Goal: Obtain resource: Download file/media

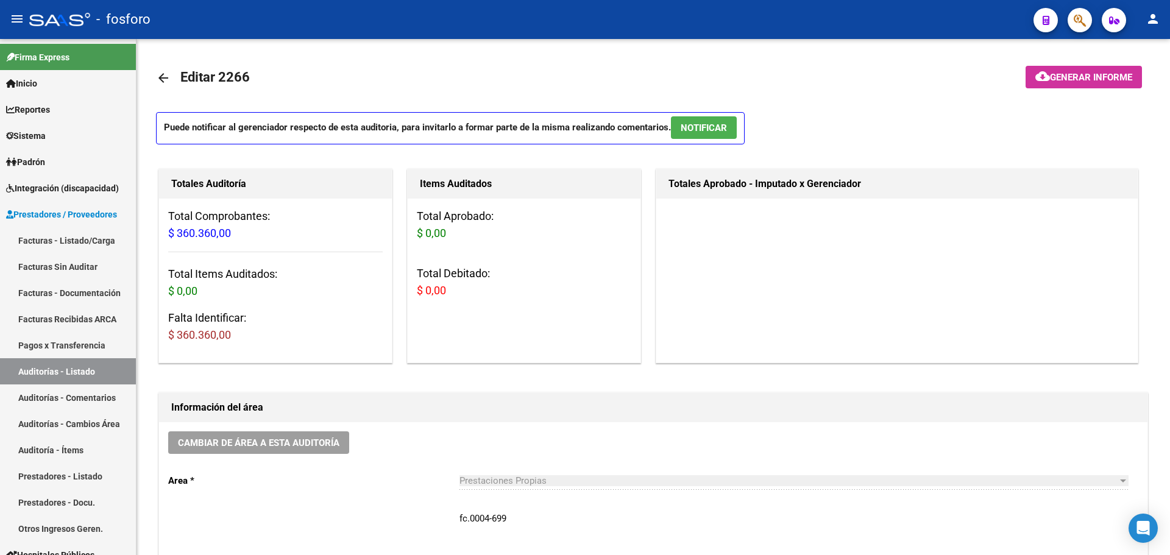
click at [1083, 9] on span "button" at bounding box center [1080, 20] width 12 height 25
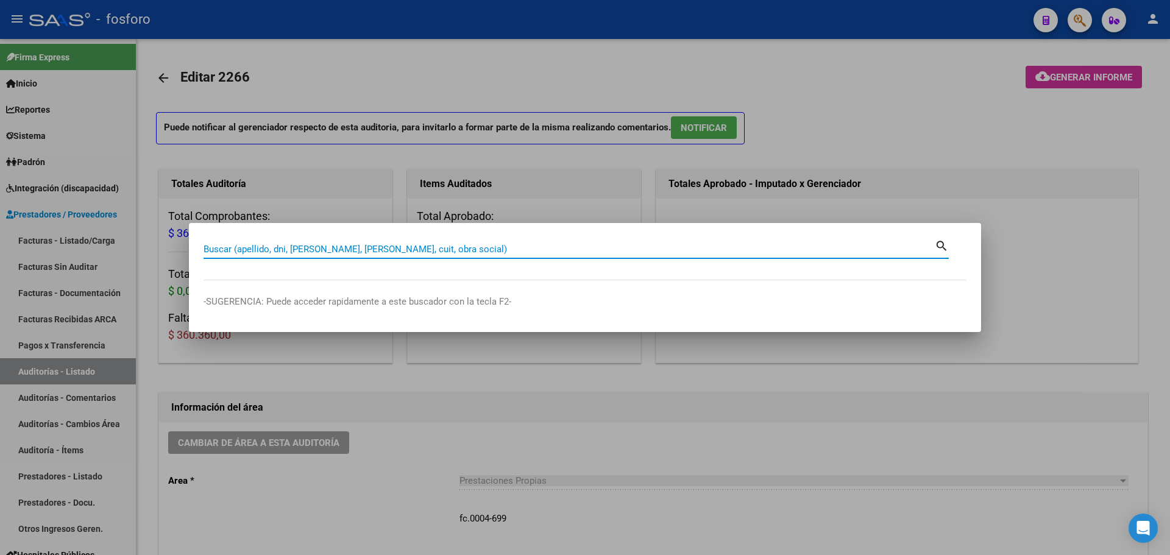
click at [565, 253] on input "Buscar (apellido, dni, [PERSON_NAME], [PERSON_NAME], cuit, obra social)" at bounding box center [568, 249] width 731 height 11
type input "IMAGMED"
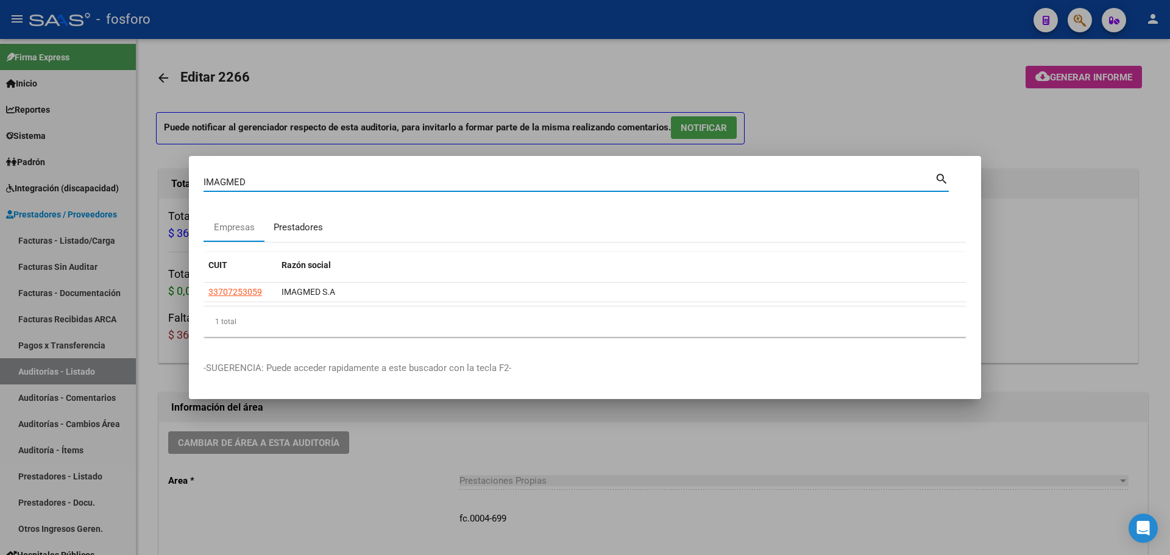
click at [302, 221] on div "Prestadores" at bounding box center [298, 228] width 49 height 14
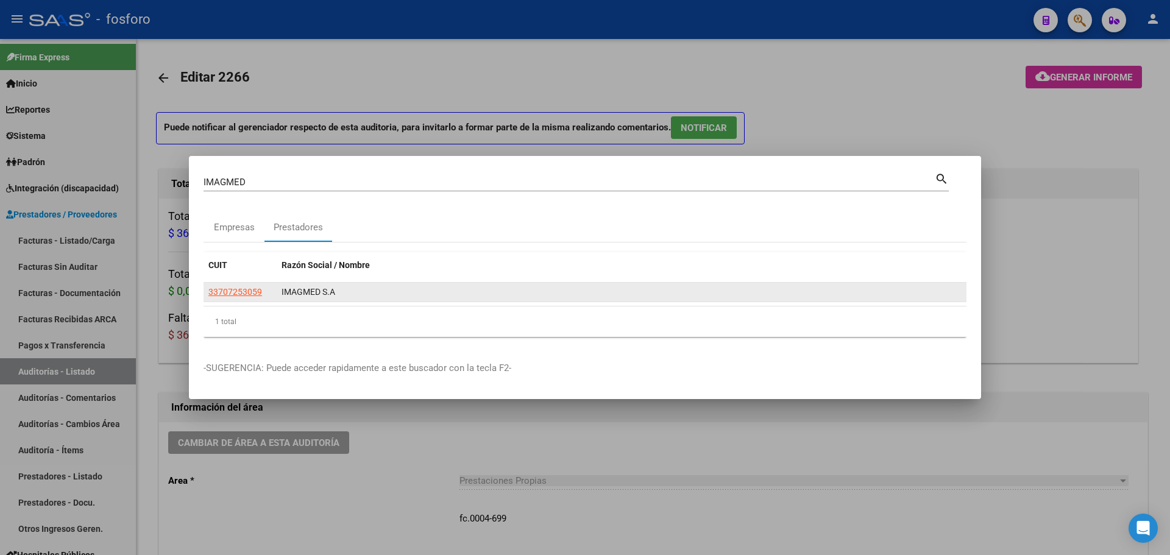
click at [236, 295] on span "33707253059" at bounding box center [235, 292] width 54 height 10
type textarea "33707253059"
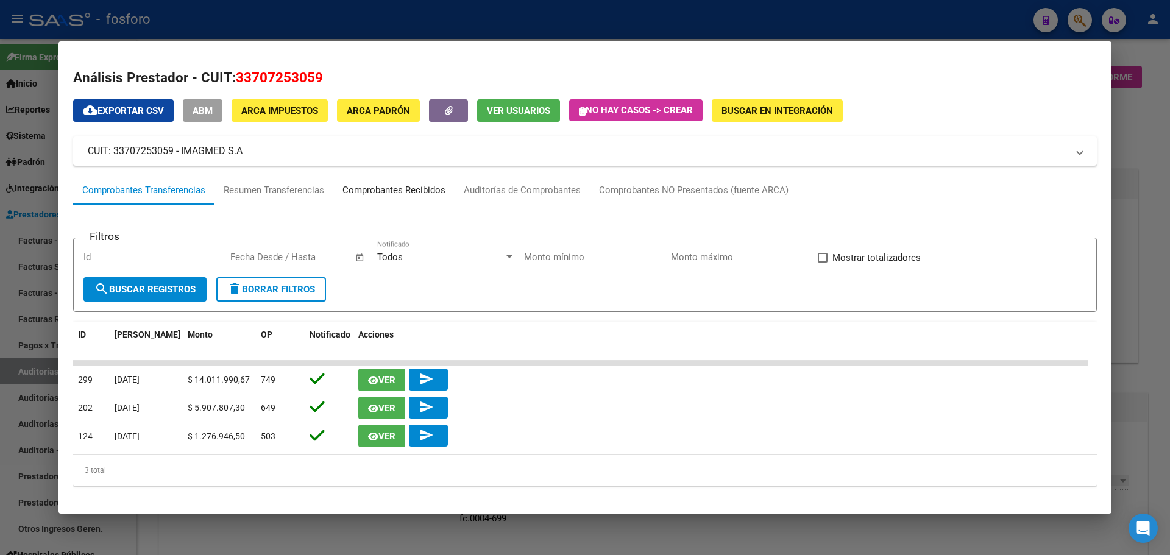
click at [423, 193] on div "Comprobantes Recibidos" at bounding box center [393, 190] width 103 height 14
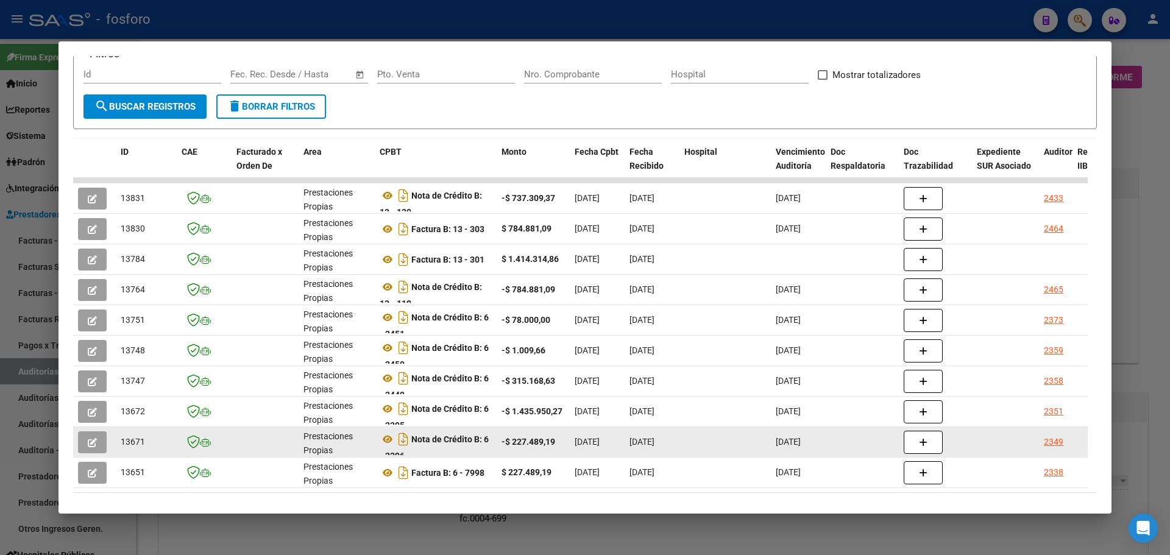
scroll to position [239, 0]
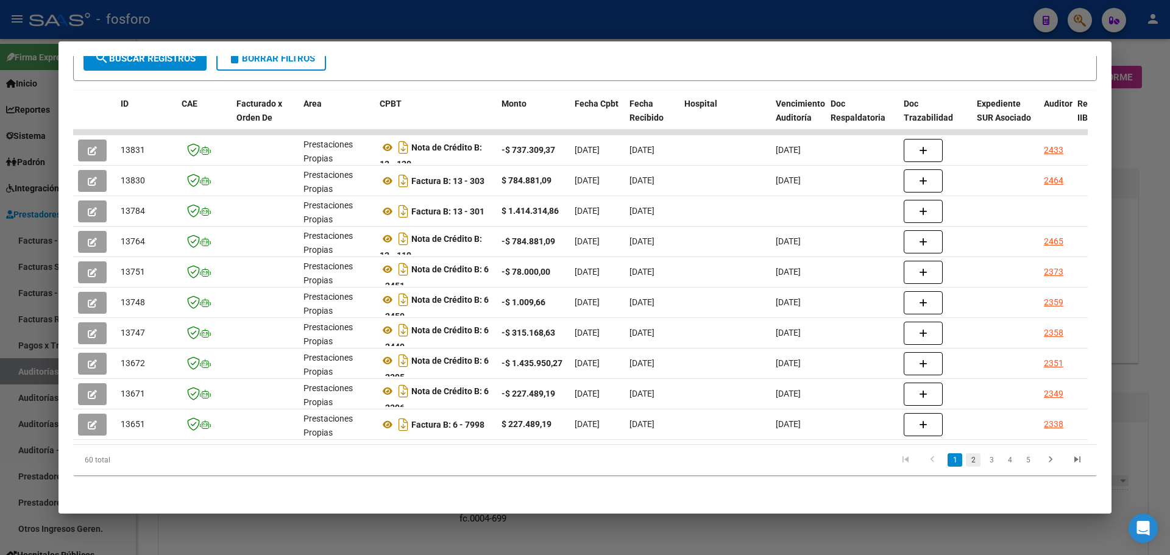
click at [966, 465] on link "2" at bounding box center [973, 459] width 15 height 13
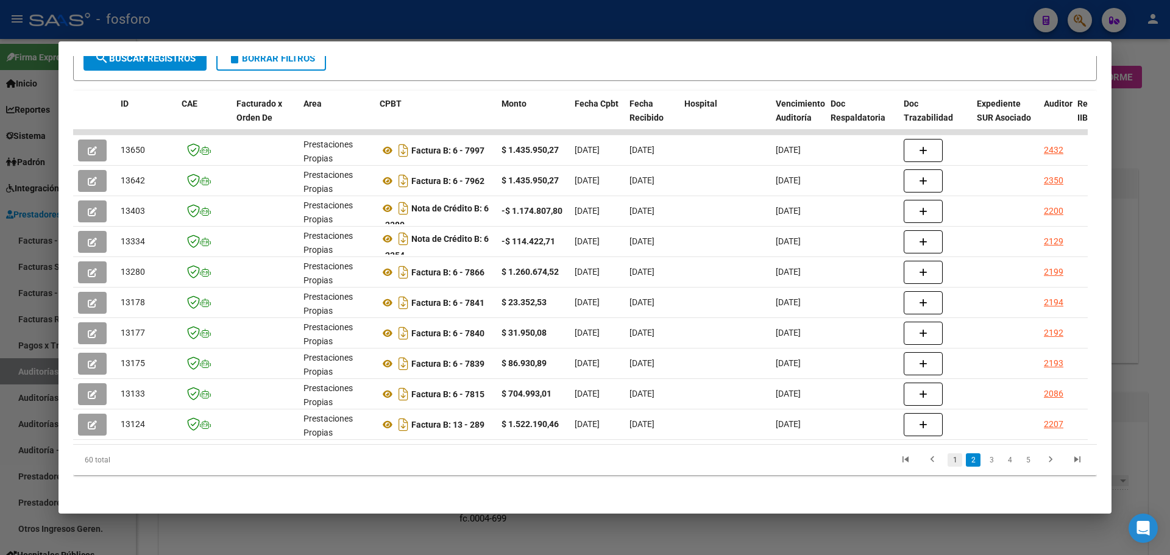
click at [947, 465] on link "1" at bounding box center [954, 459] width 15 height 13
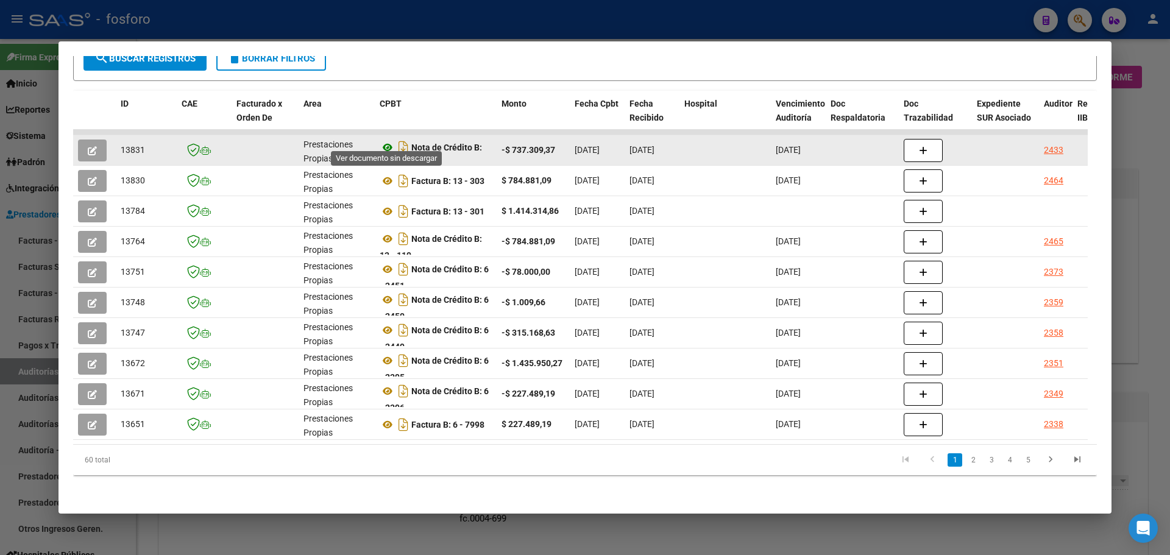
click at [382, 140] on icon at bounding box center [388, 147] width 16 height 15
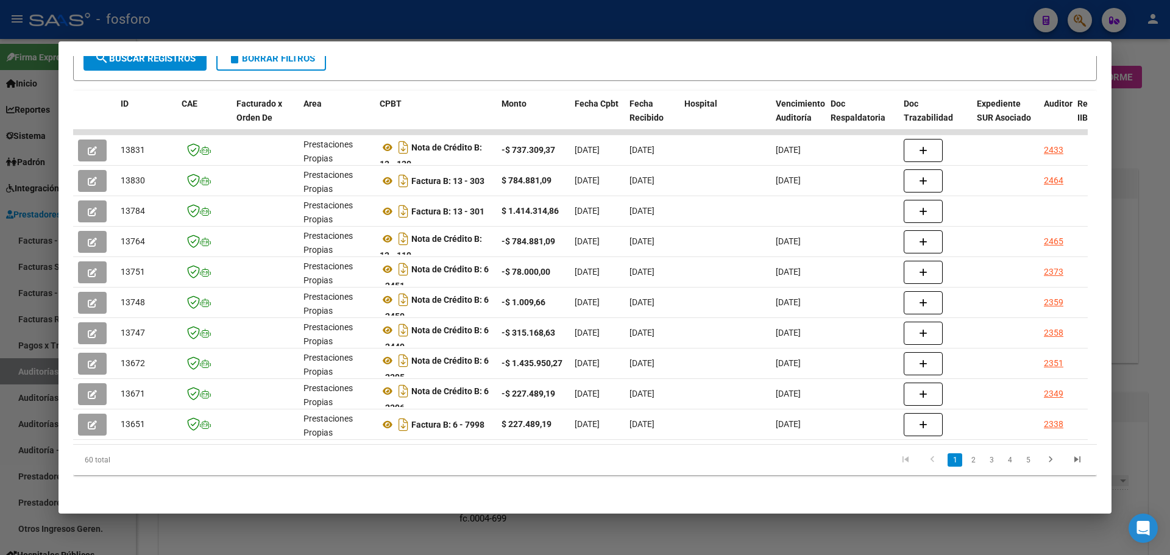
click at [1125, 264] on div at bounding box center [585, 277] width 1170 height 555
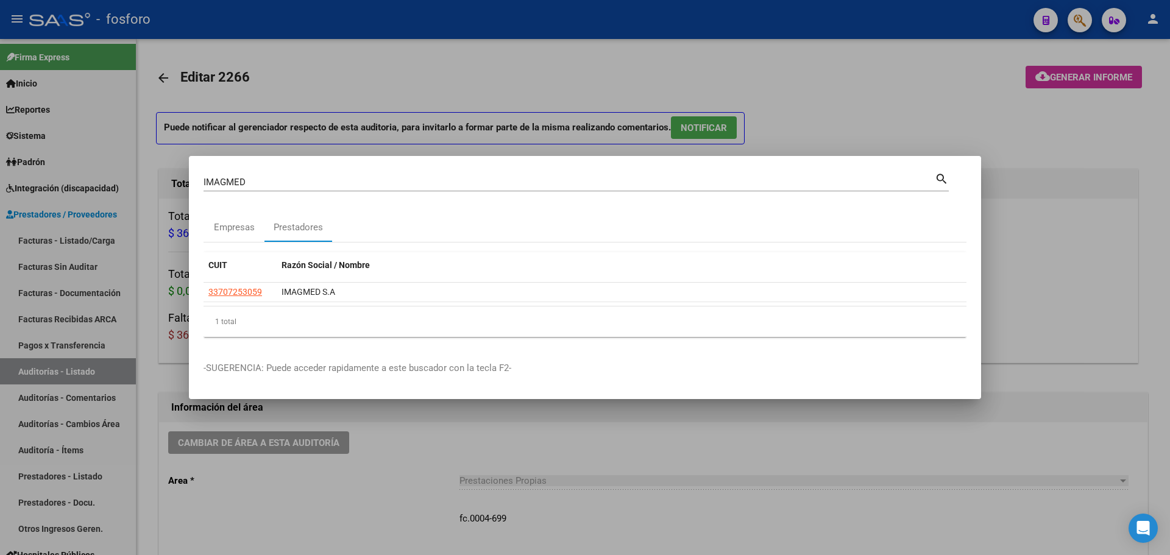
click at [847, 117] on div at bounding box center [585, 277] width 1170 height 555
